Goal: Find specific page/section: Find specific page/section

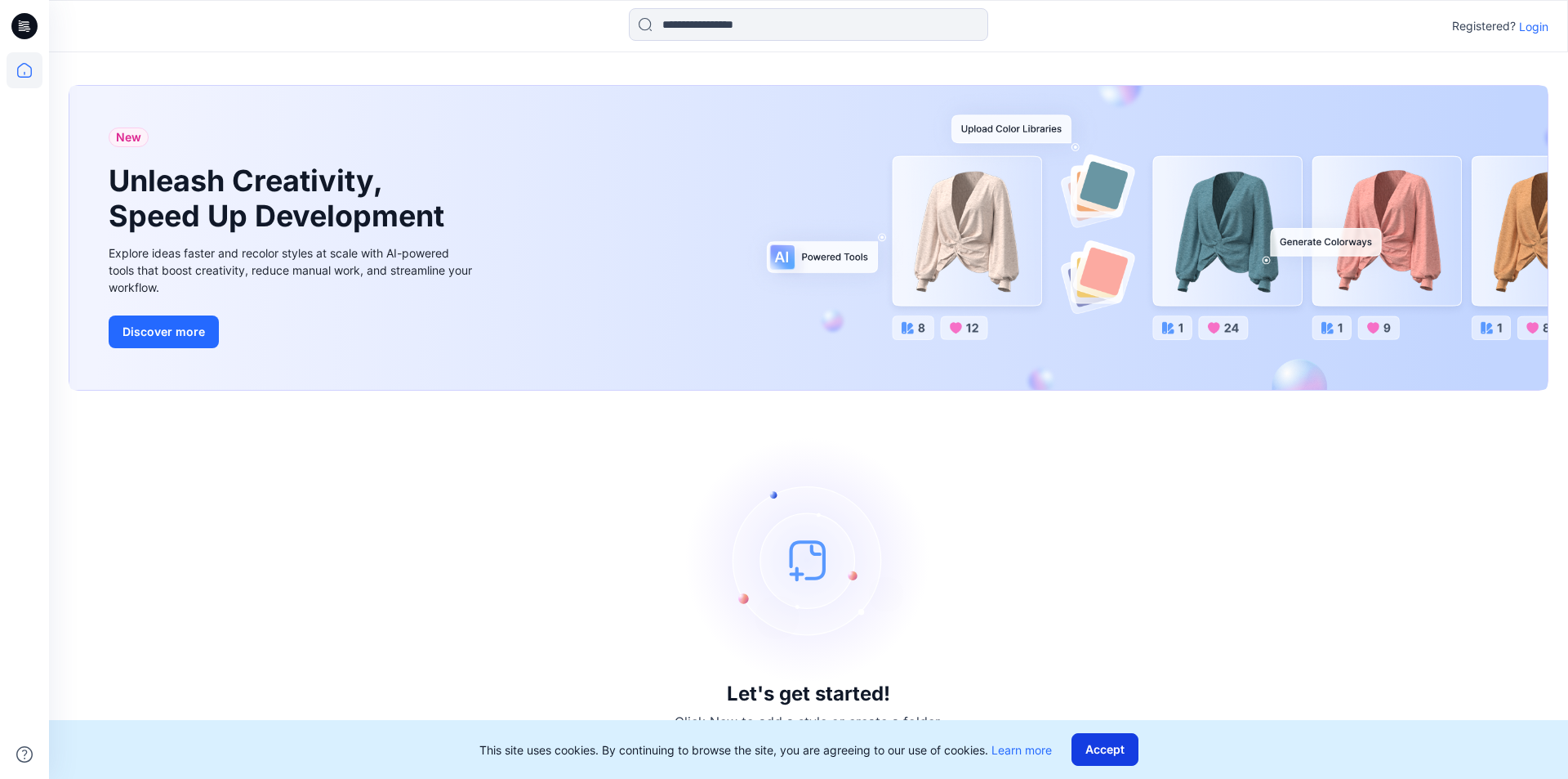
click at [1109, 749] on button "Accept" at bounding box center [1105, 749] width 67 height 32
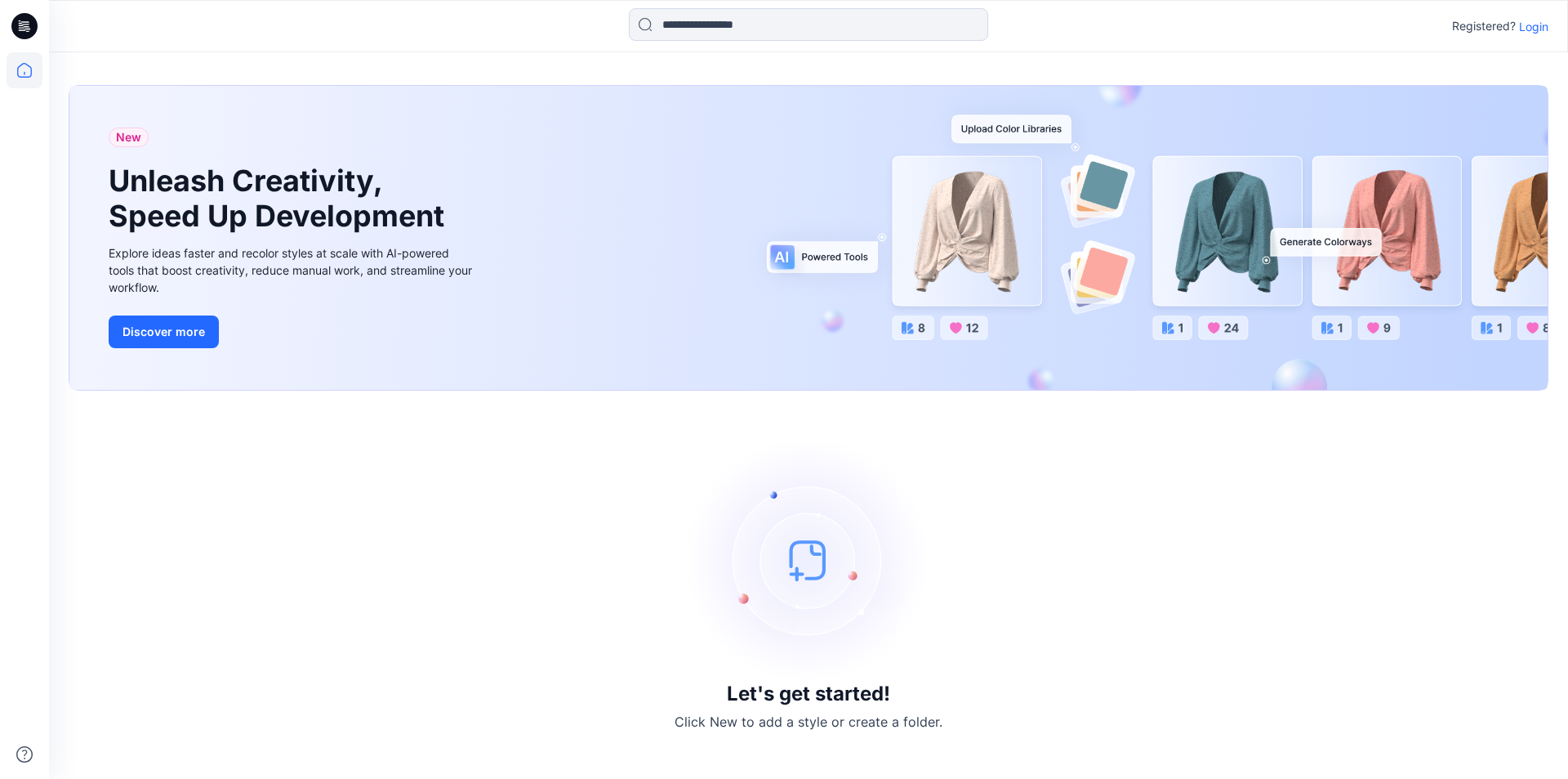
click at [1043, 578] on div "Let's get started! Click New to add a style or create a folder." at bounding box center [808, 584] width 1480 height 349
click at [1530, 27] on p "Login" at bounding box center [1533, 27] width 29 height 17
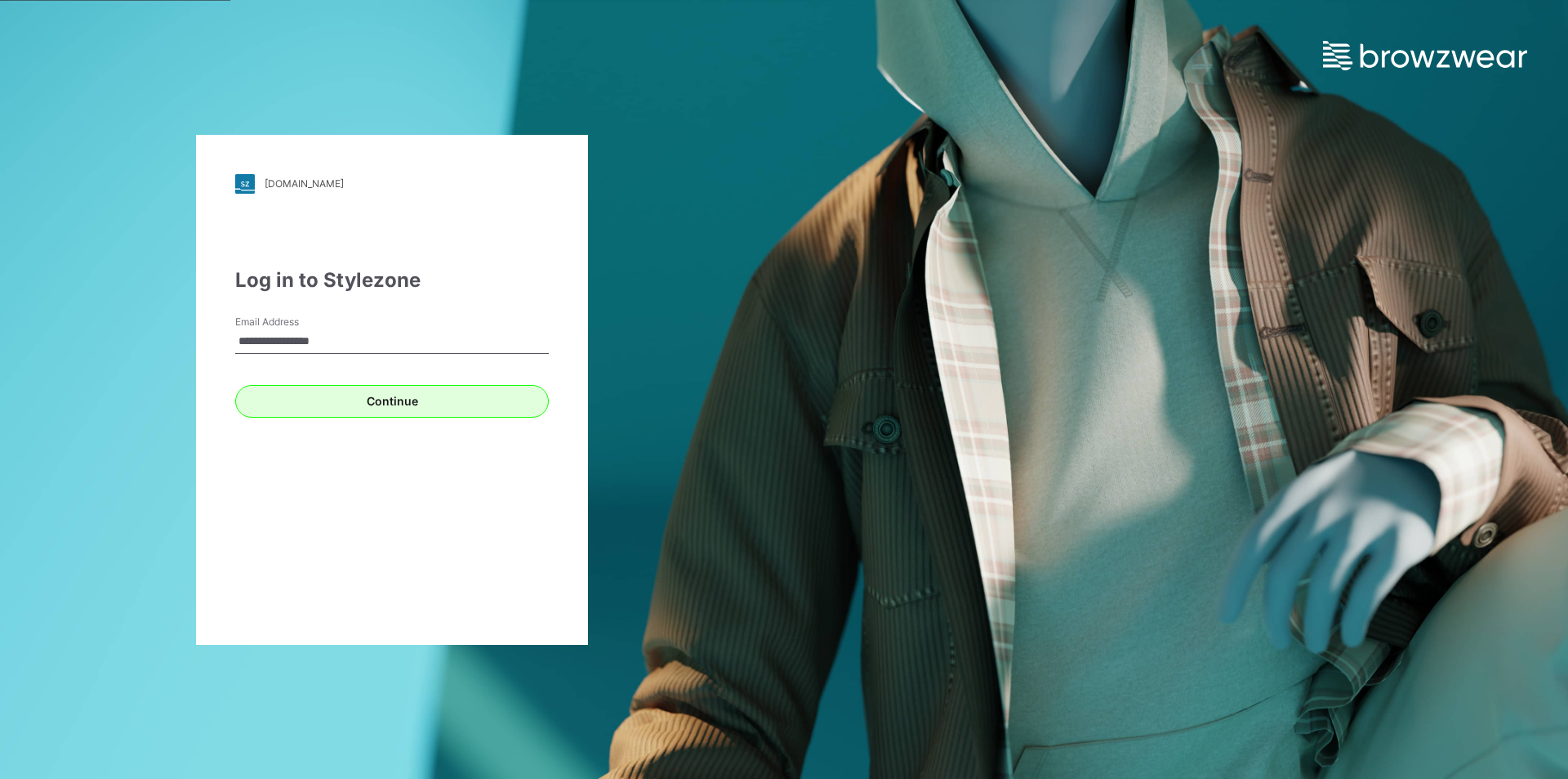
type input "**********"
click at [393, 406] on button "Continue" at bounding box center [392, 400] width 314 height 32
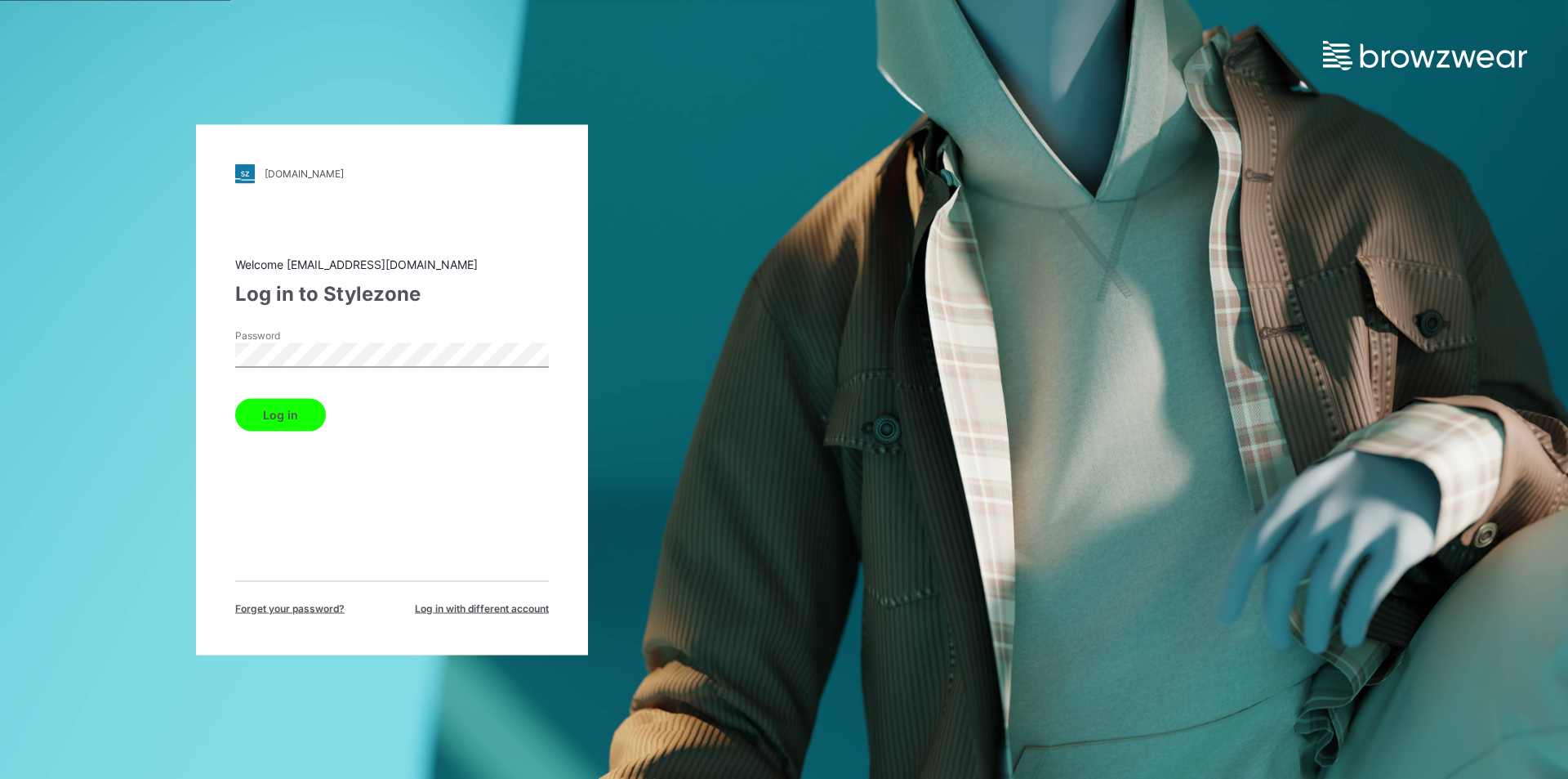
click at [235, 398] on button "Log in" at bounding box center [280, 414] width 91 height 32
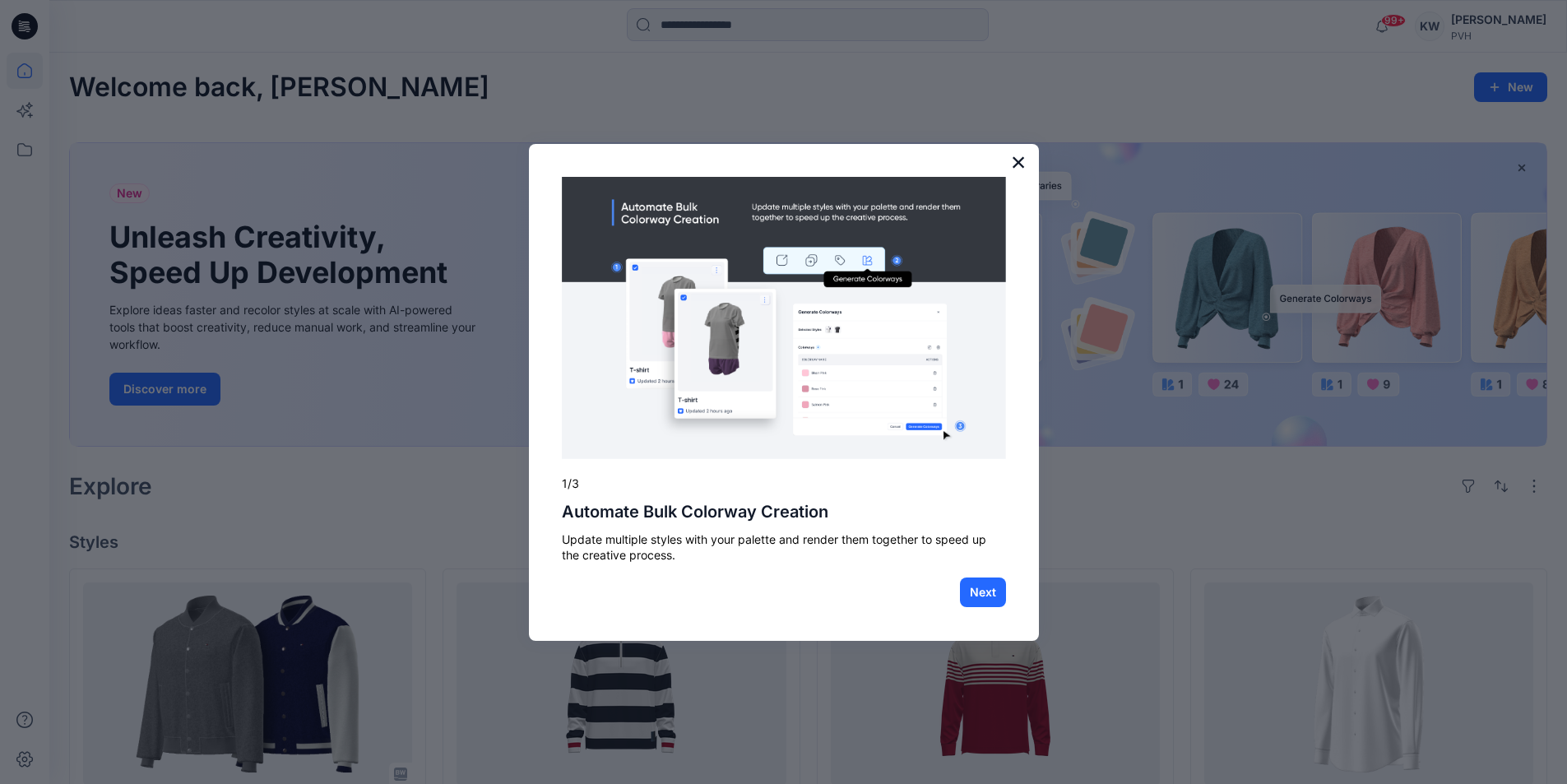
click at [1018, 159] on button "×" at bounding box center [1019, 162] width 16 height 26
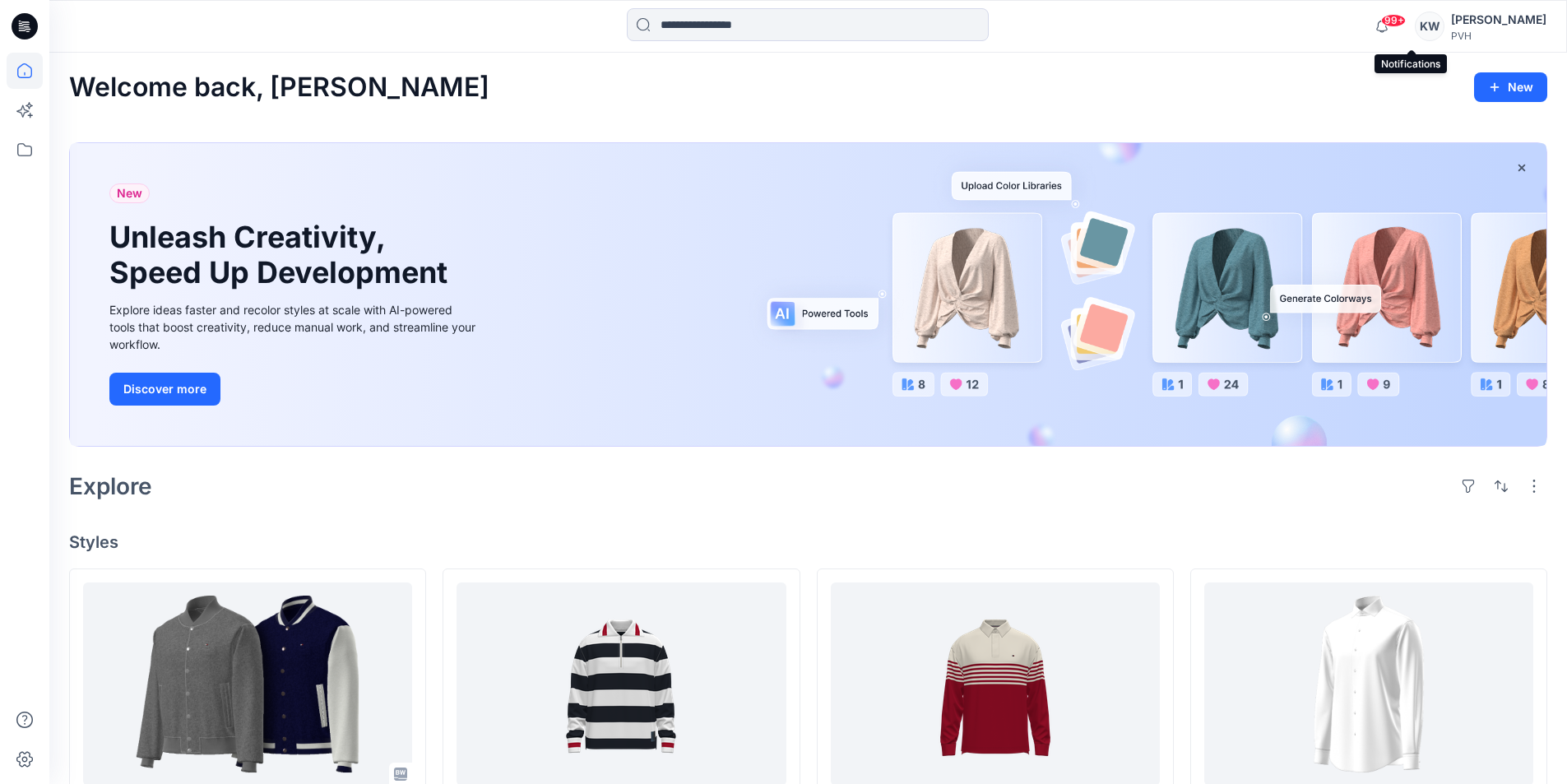
click at [1406, 23] on span "99+" at bounding box center [1393, 21] width 24 height 13
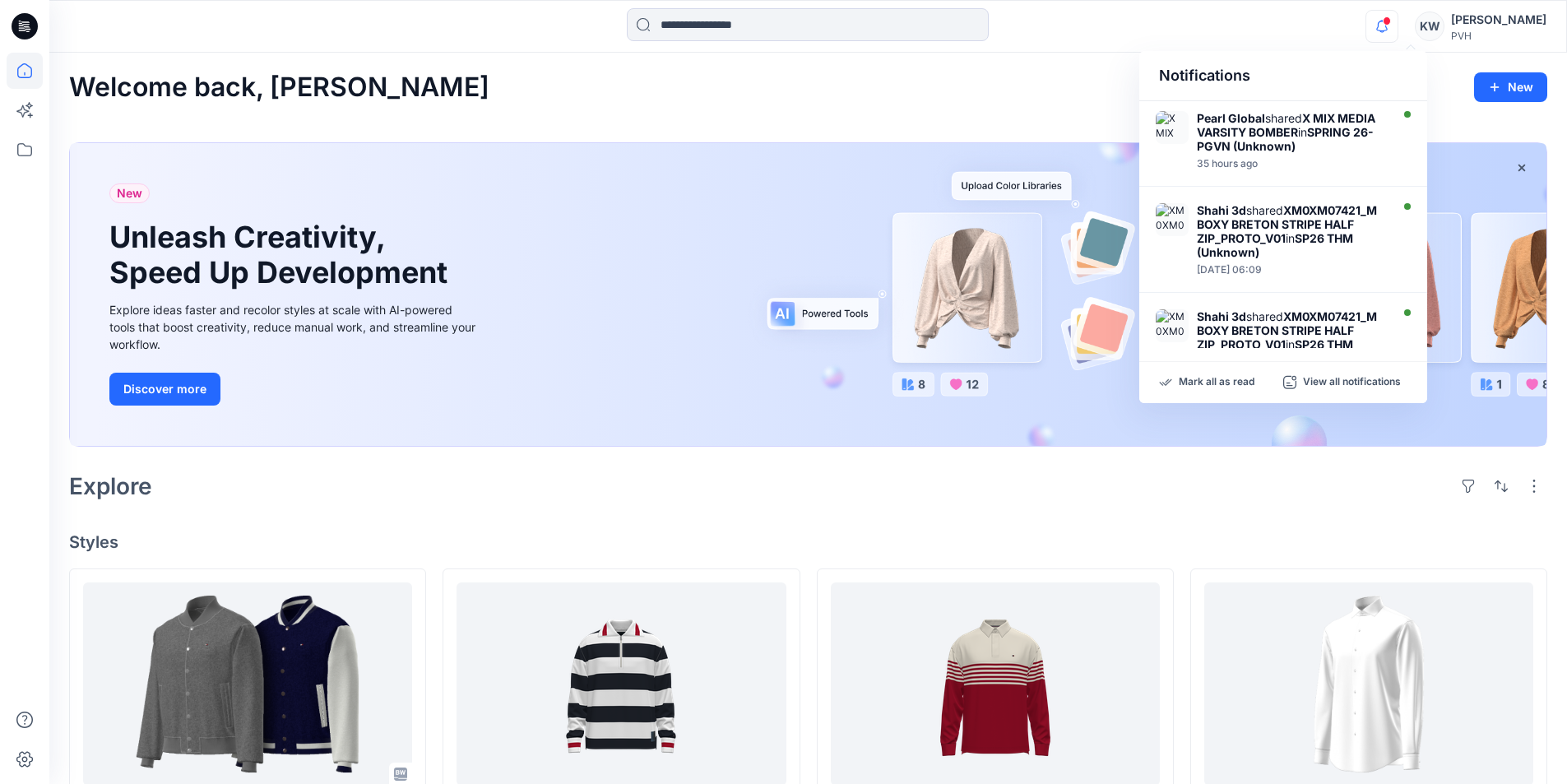
click at [1489, 31] on div "PVH" at bounding box center [1499, 35] width 96 height 13
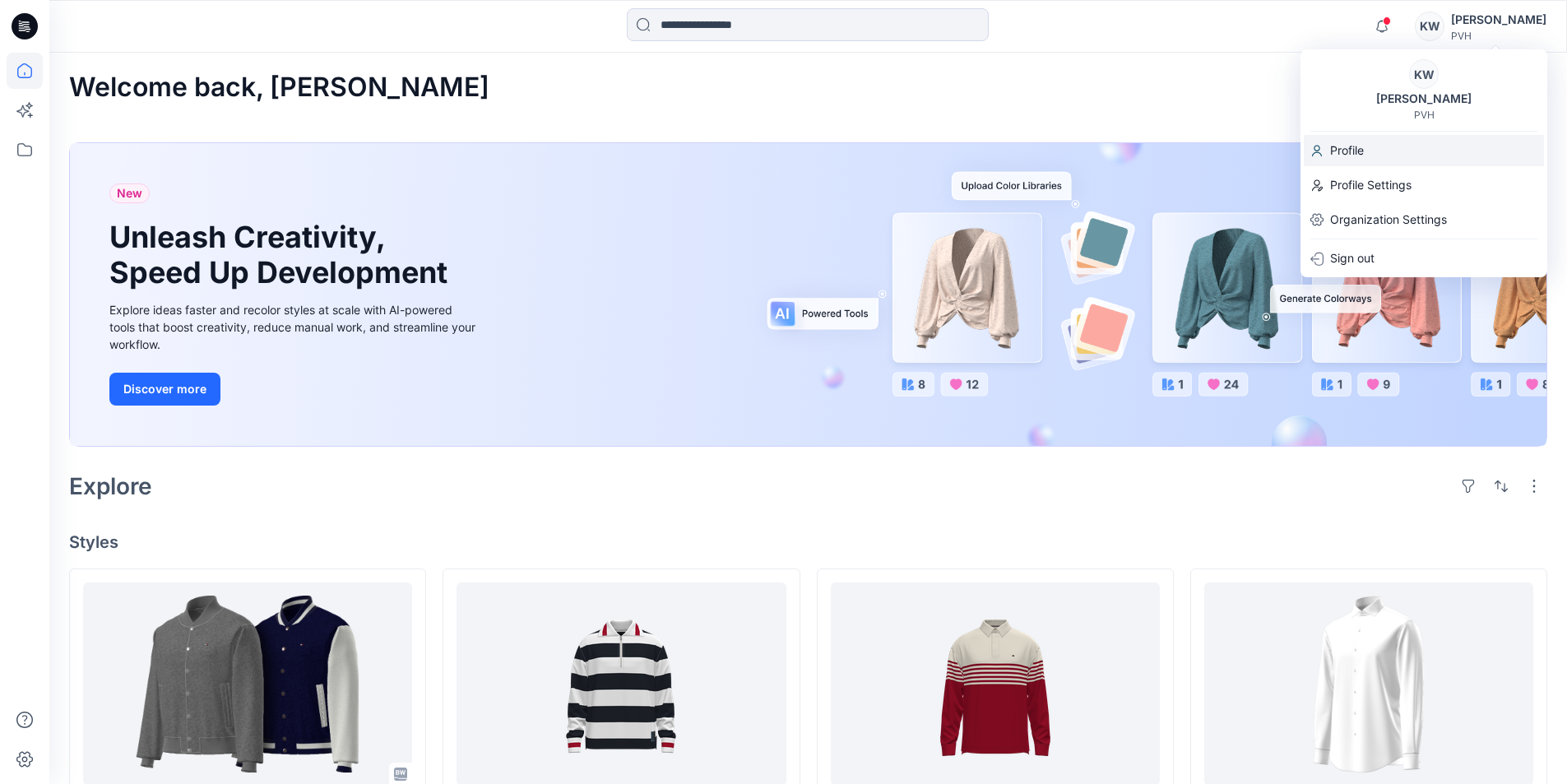
click at [1352, 154] on p "Profile" at bounding box center [1347, 150] width 34 height 31
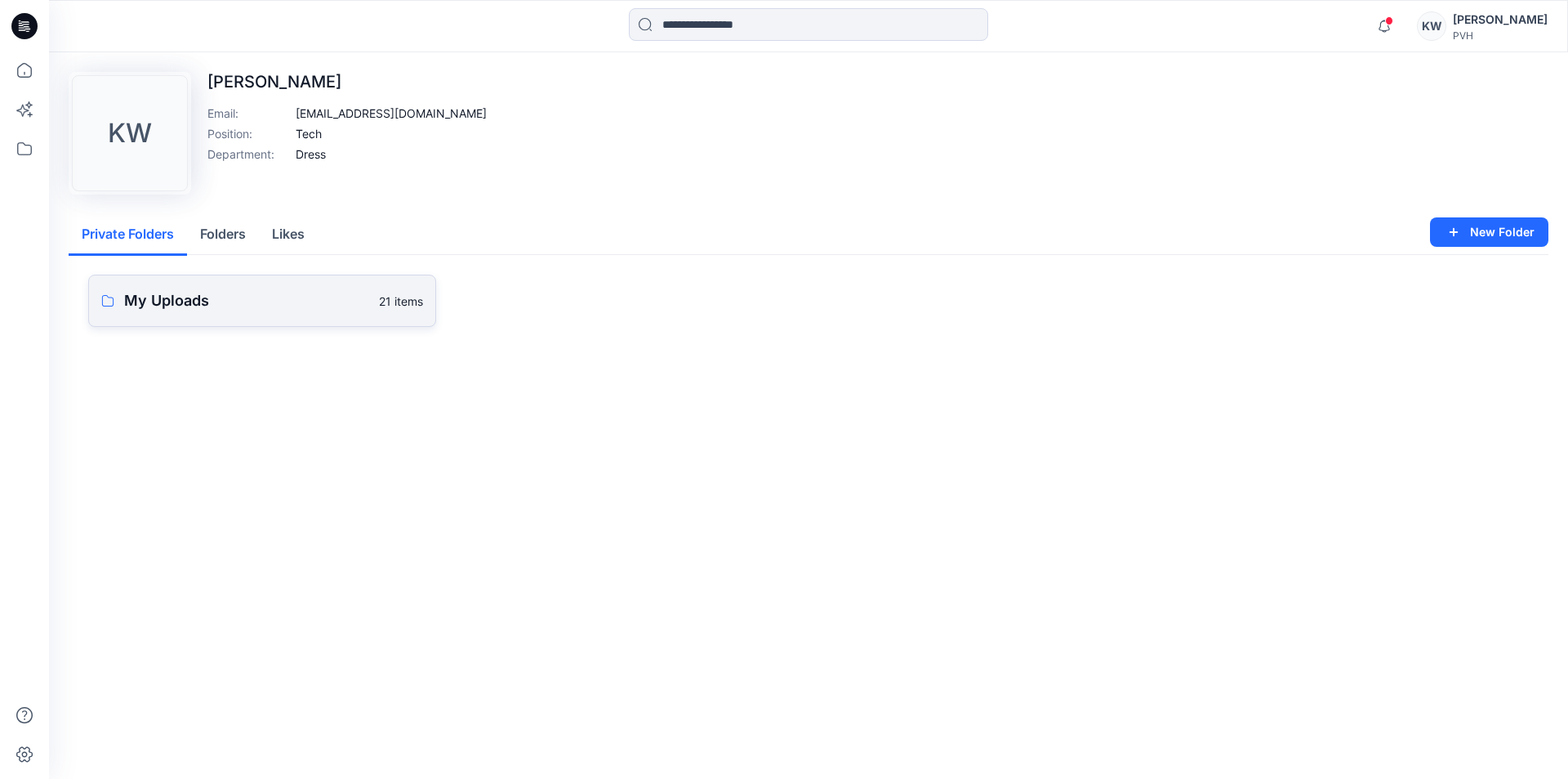
click at [171, 305] on p "My Uploads" at bounding box center [246, 300] width 245 height 22
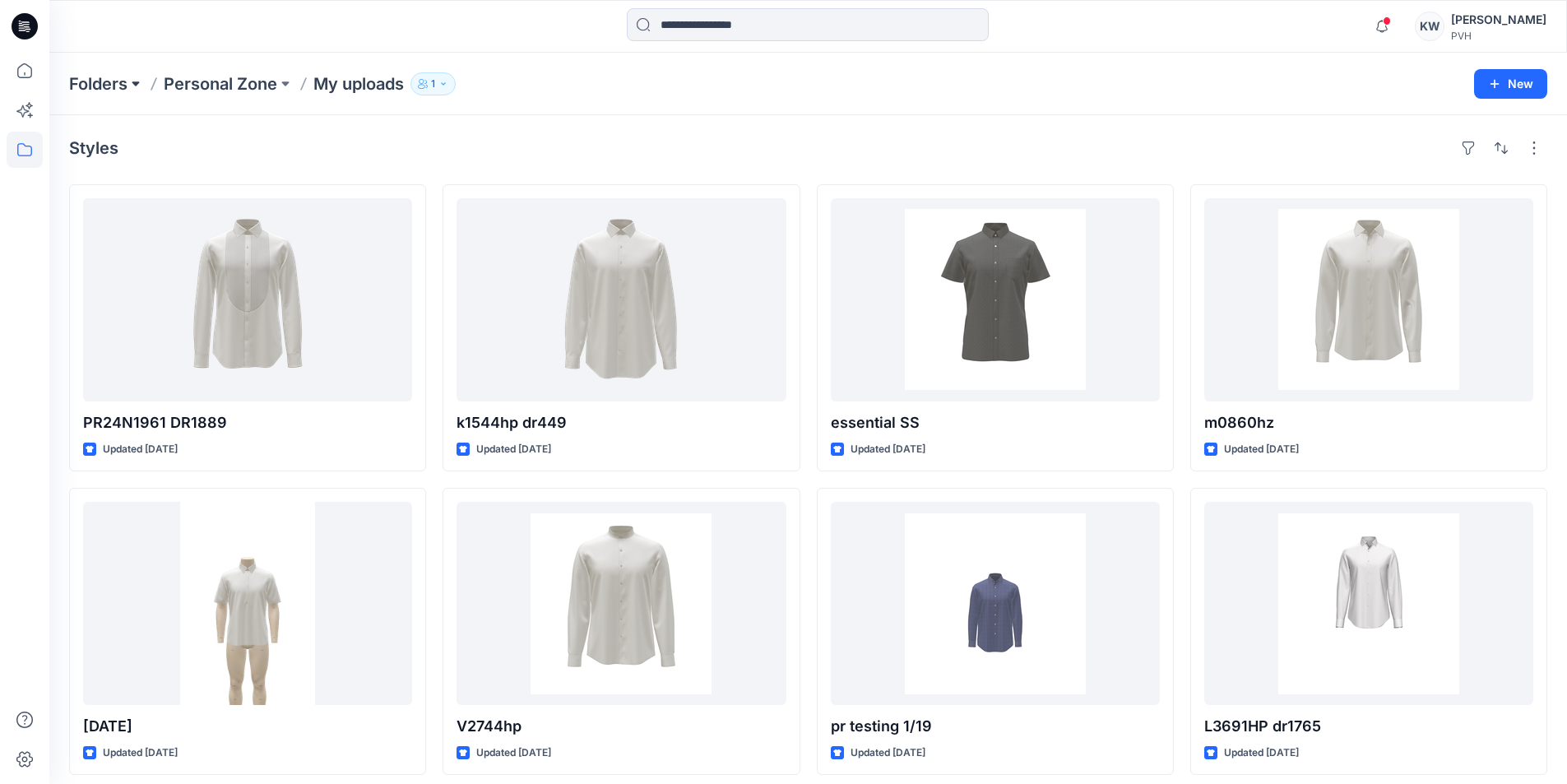
click at [141, 87] on button at bounding box center [136, 83] width 17 height 23
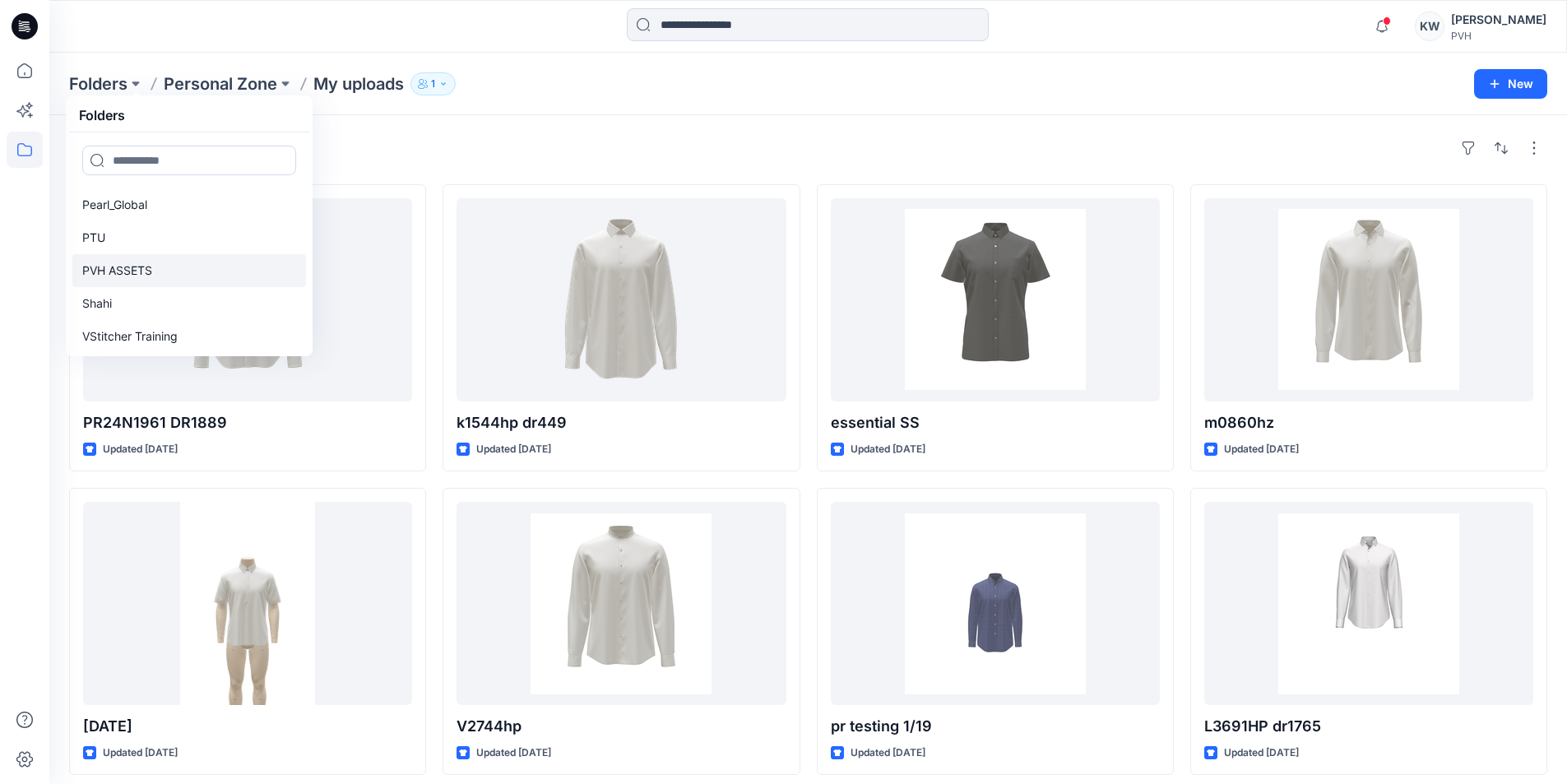
scroll to position [296, 0]
click at [101, 237] on p "PTU" at bounding box center [93, 235] width 23 height 20
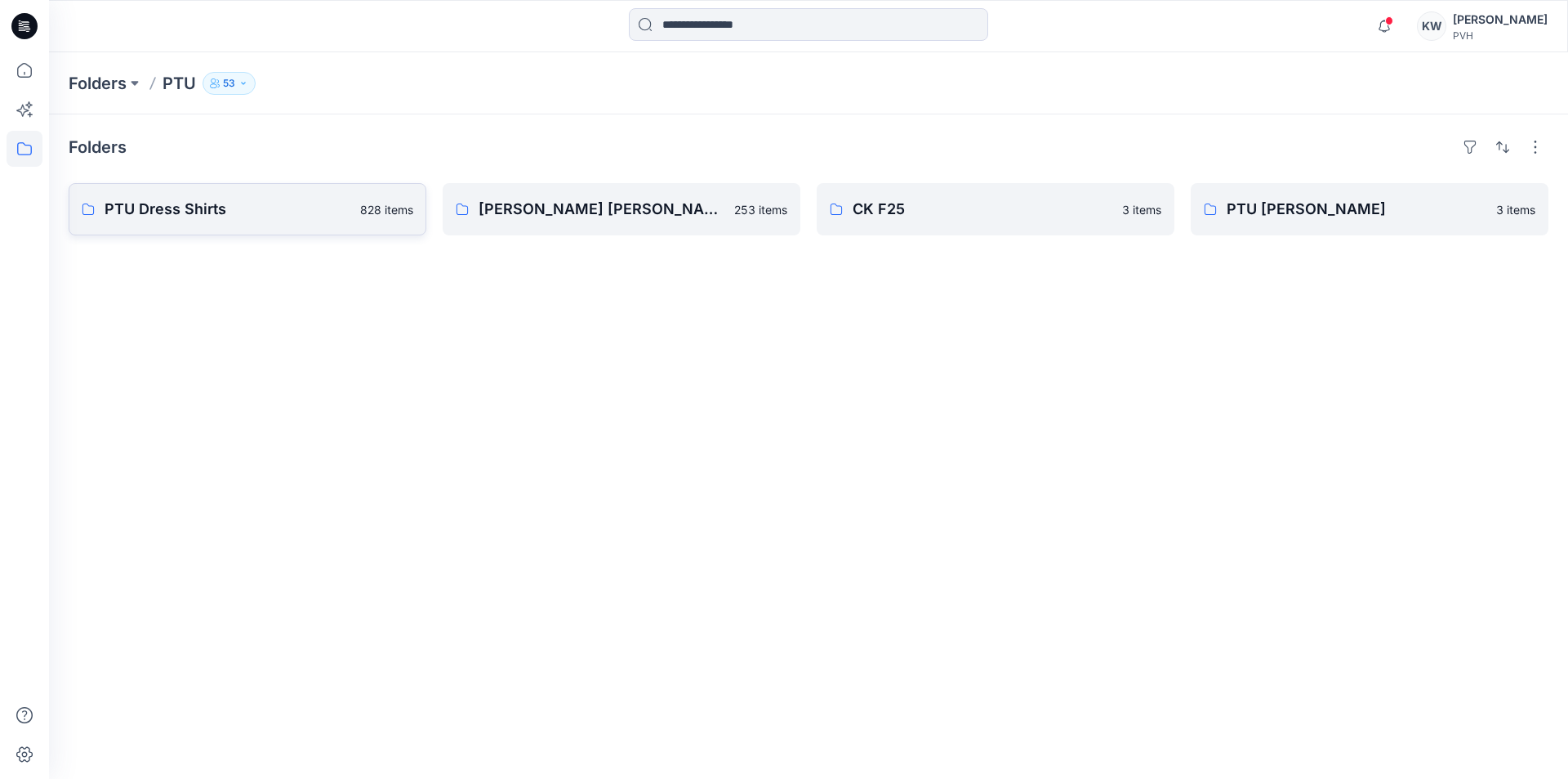
click at [187, 213] on p "PTU Dress Shirts" at bounding box center [228, 209] width 246 height 22
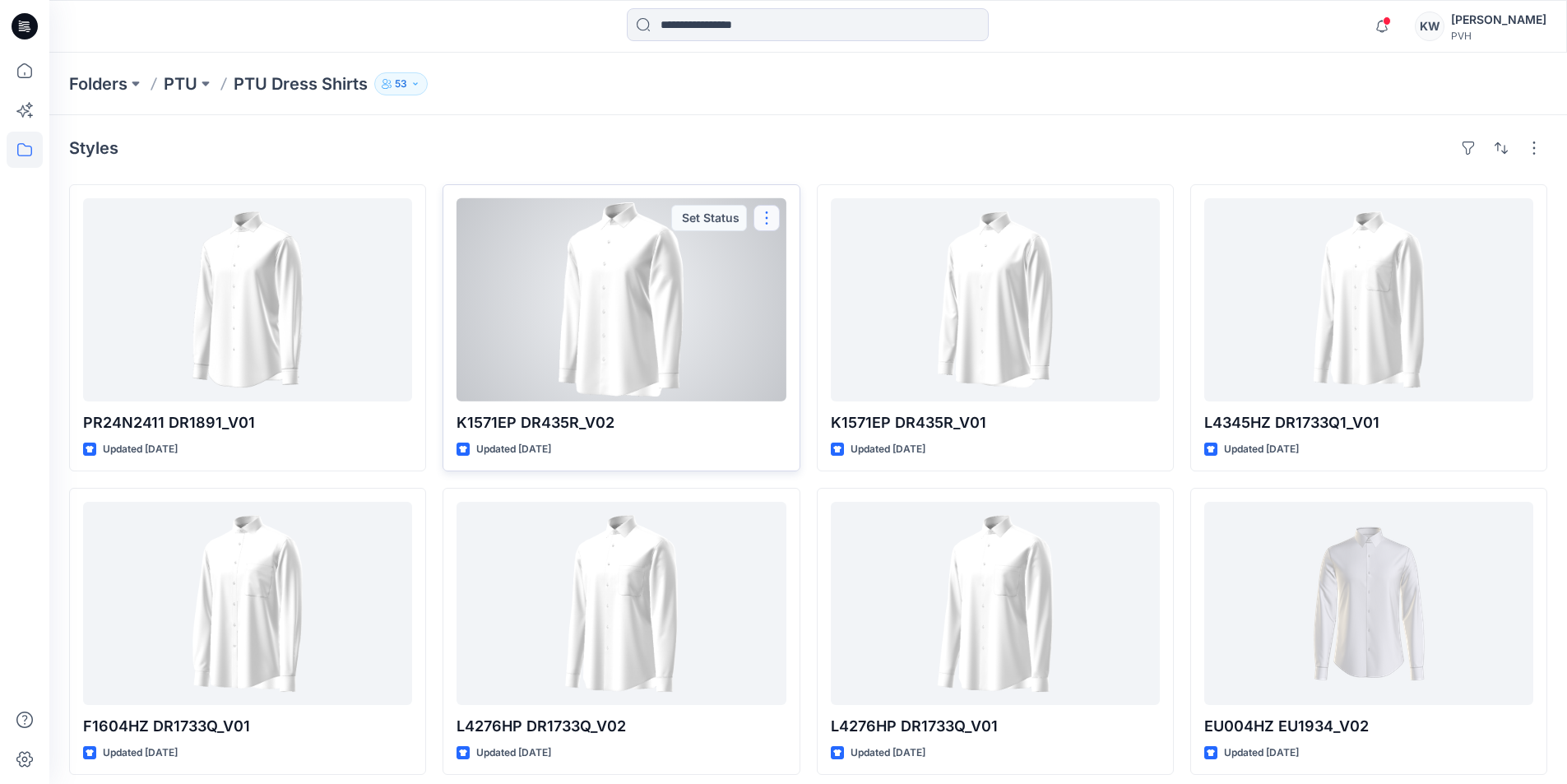
click at [765, 214] on button "button" at bounding box center [766, 217] width 26 height 26
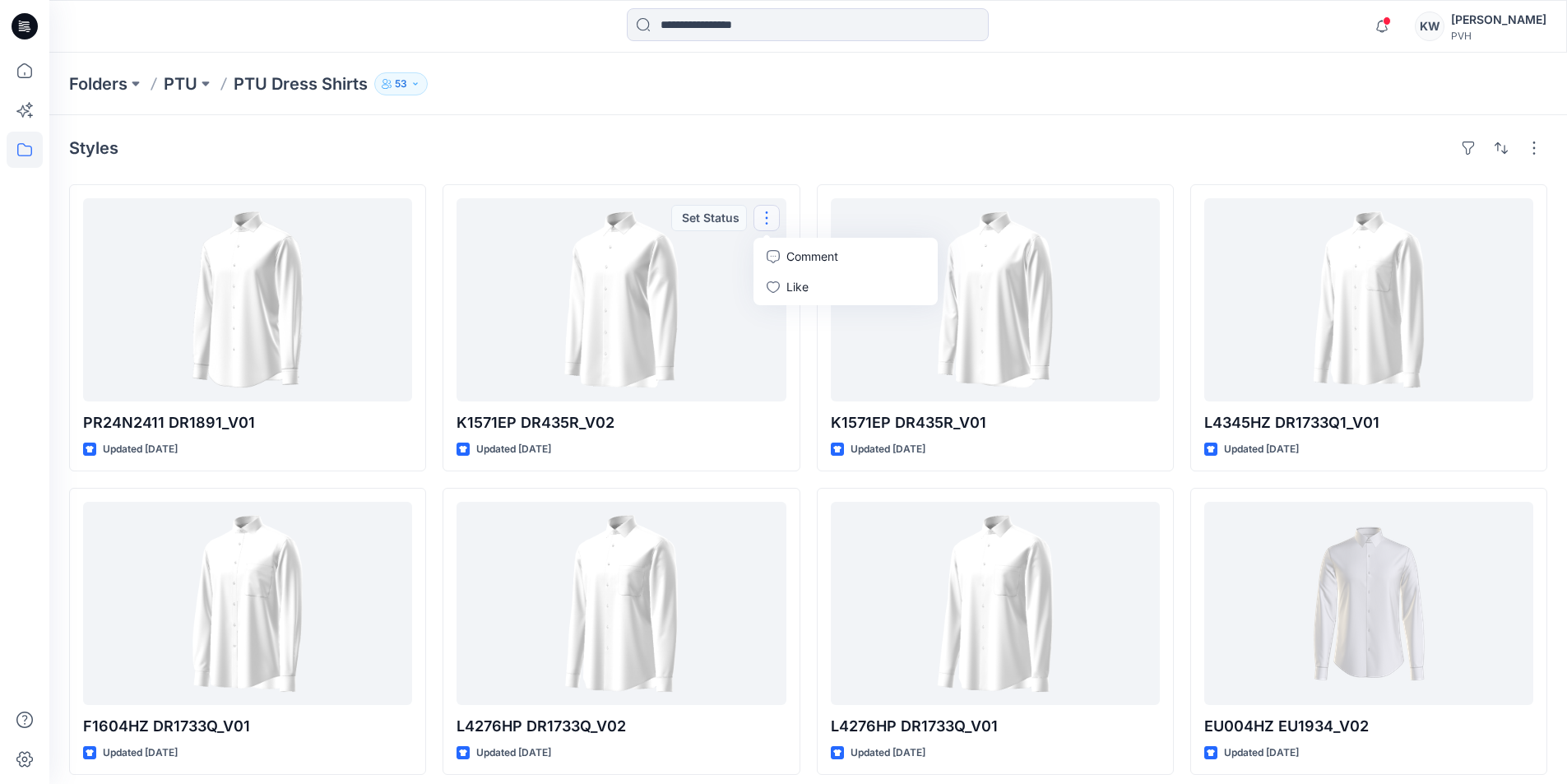
click at [639, 94] on div "Folders PTU PTU Dress Shirts 53" at bounding box center [743, 83] width 1350 height 23
click at [1487, 35] on div "PVH" at bounding box center [1499, 35] width 96 height 13
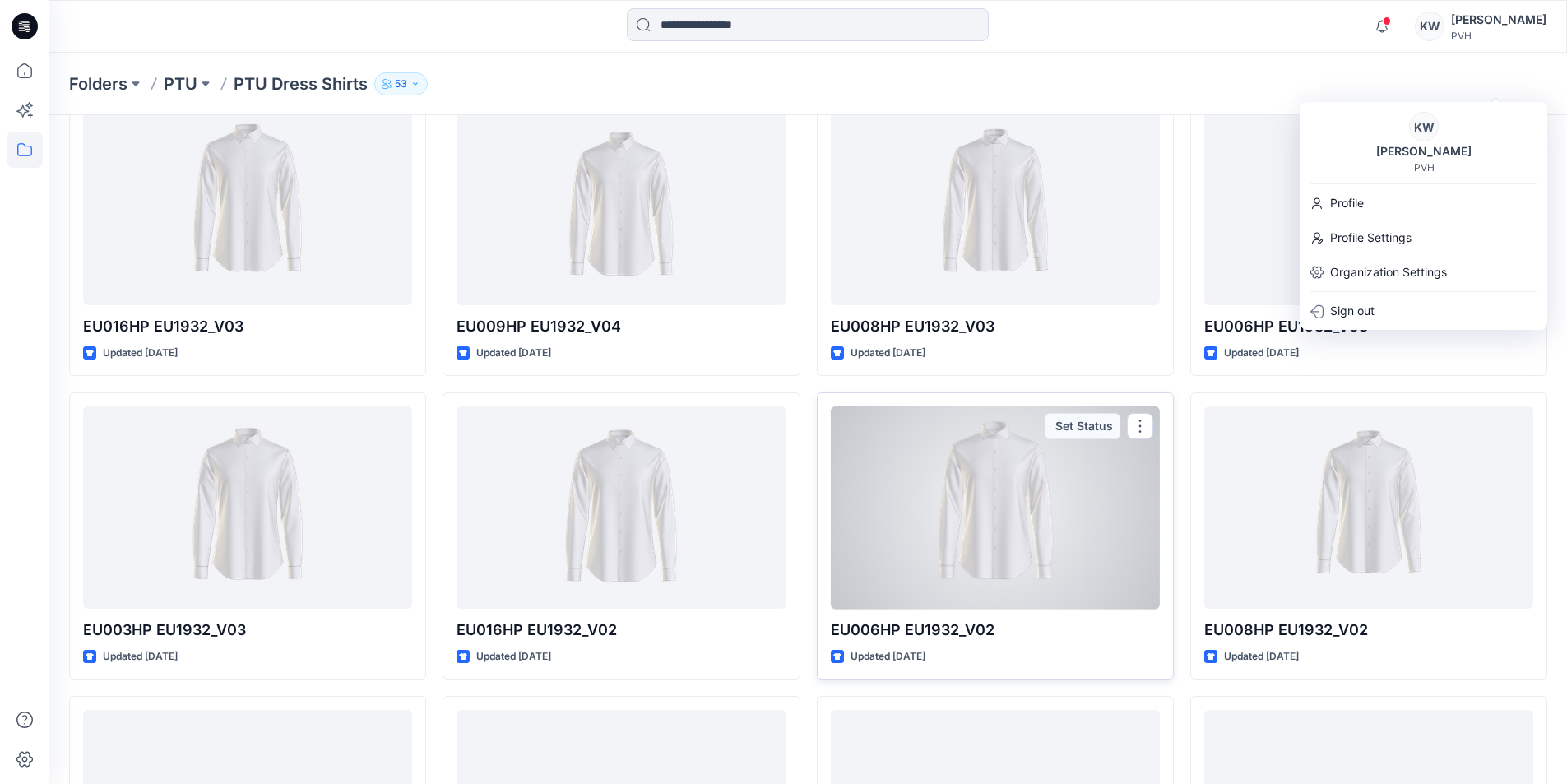
scroll to position [1032, 0]
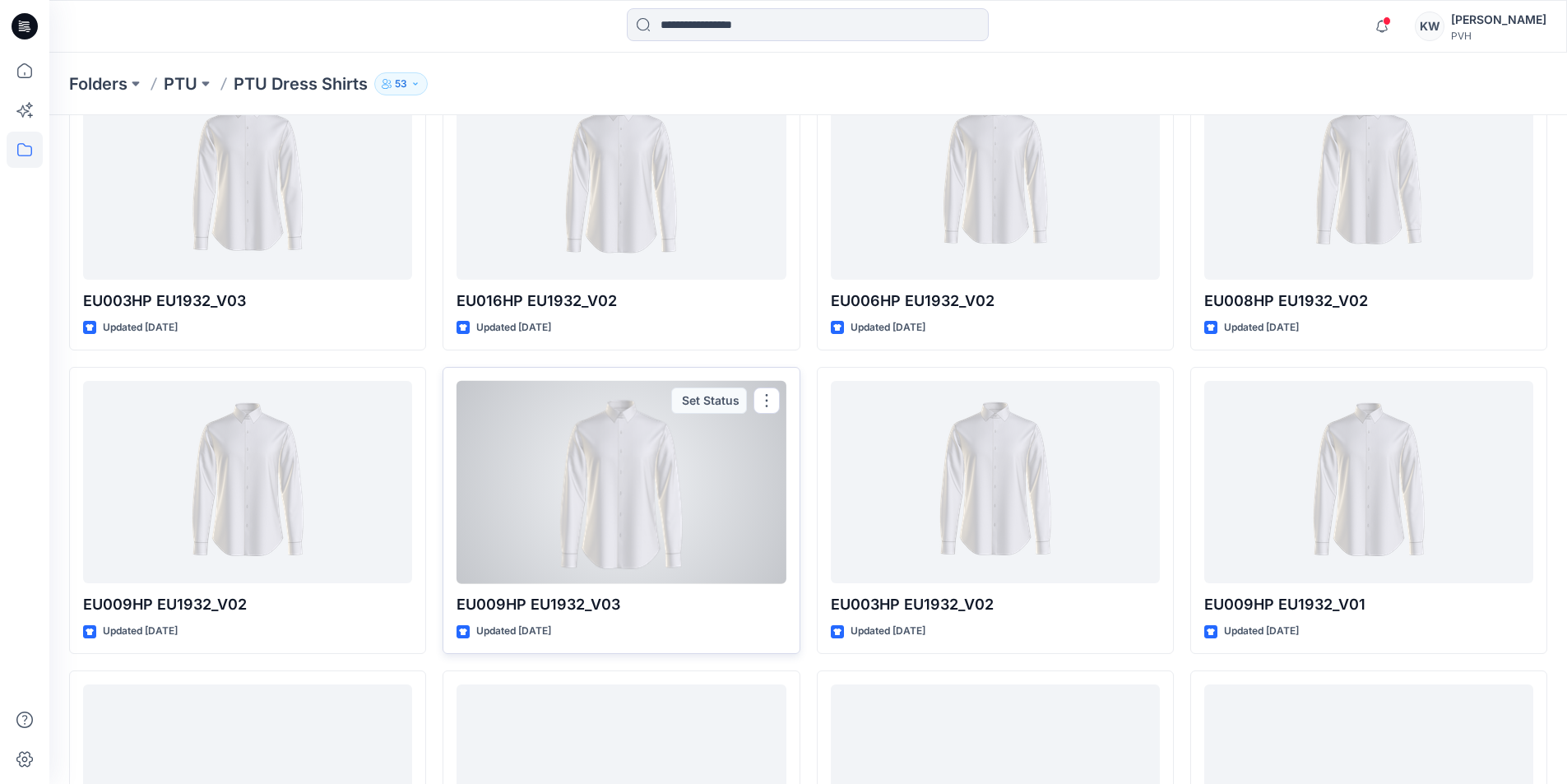
drag, startPoint x: 630, startPoint y: 476, endPoint x: 585, endPoint y: 606, distance: 137.6
click at [585, 606] on p "EU009HP EU1932_V03" at bounding box center [621, 604] width 329 height 23
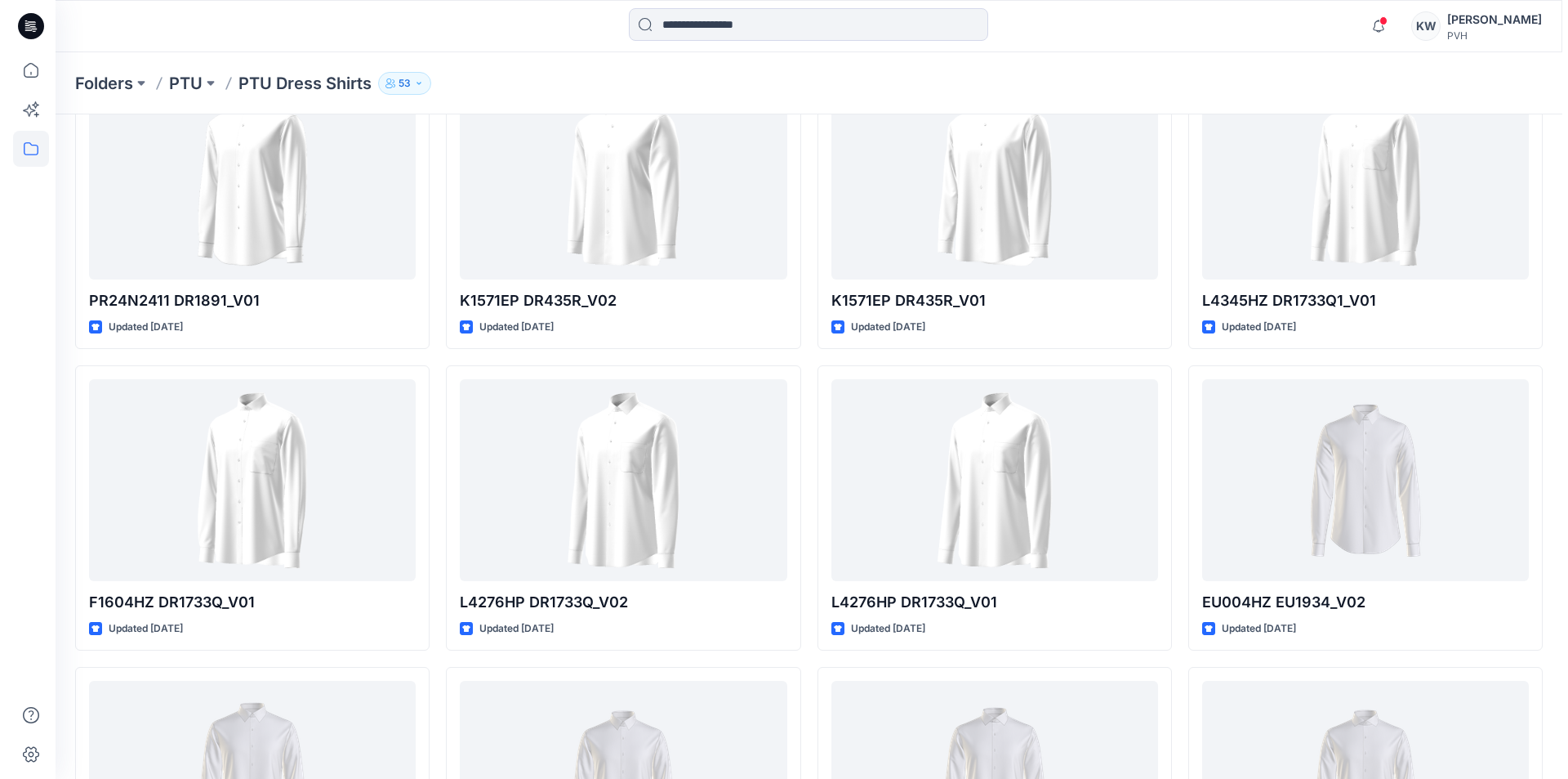
scroll to position [0, 0]
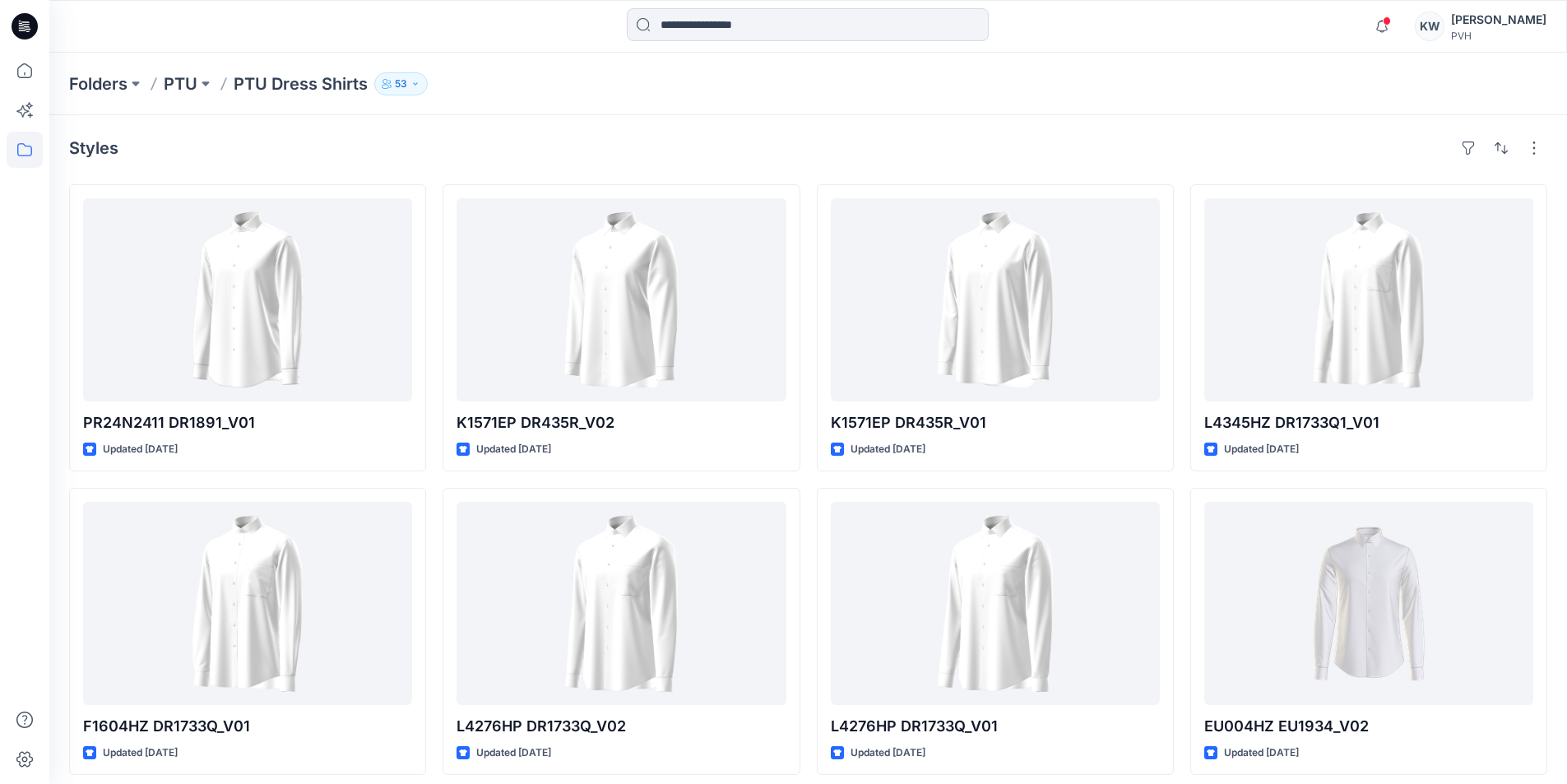
click at [1512, 24] on div "Kayla Wong" at bounding box center [1499, 20] width 96 height 20
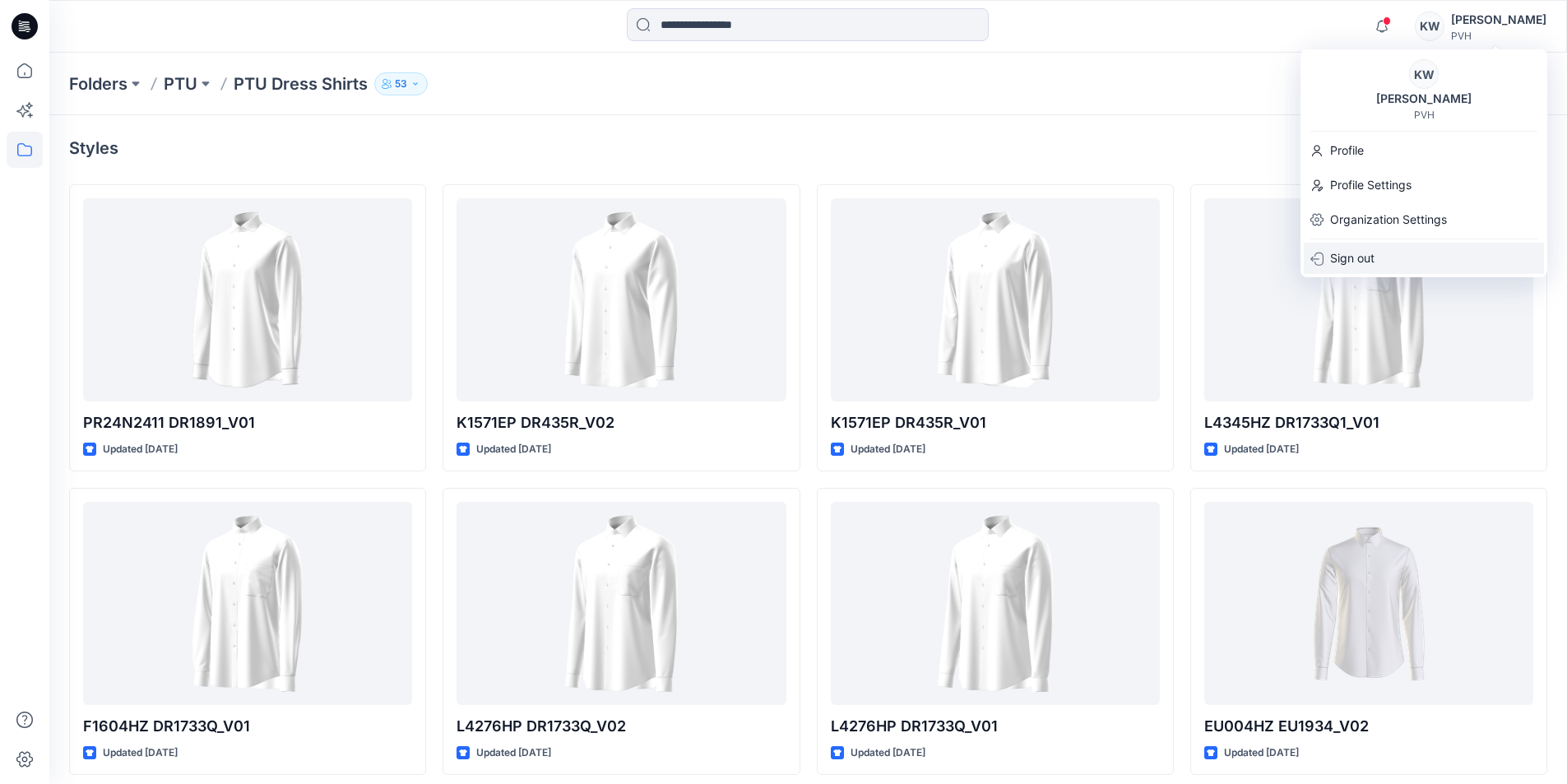
click at [1370, 253] on p "Sign out" at bounding box center [1352, 258] width 44 height 31
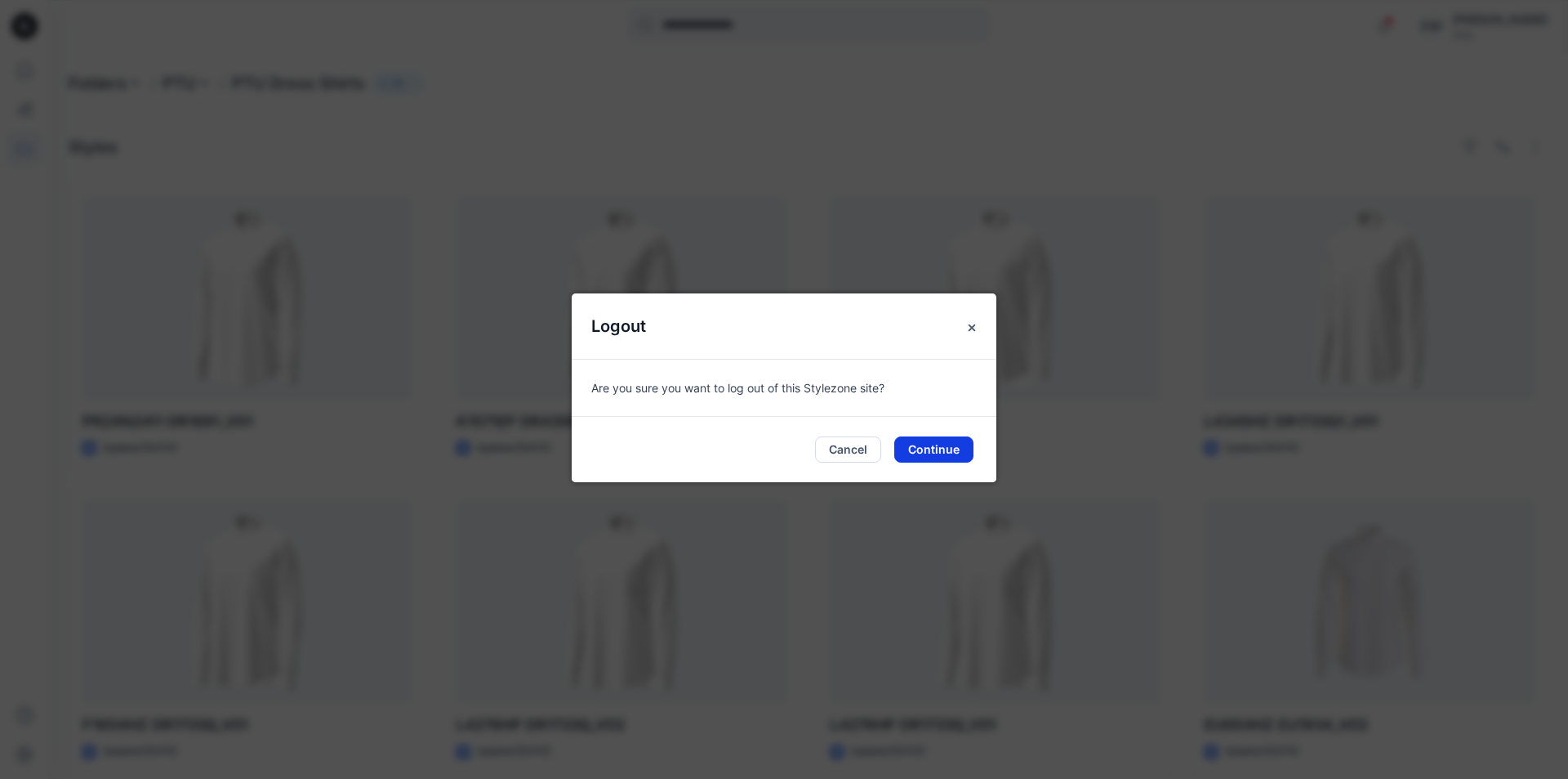
click at [928, 450] on button "Continue" at bounding box center [933, 449] width 79 height 26
